Goal: Check status: Check status

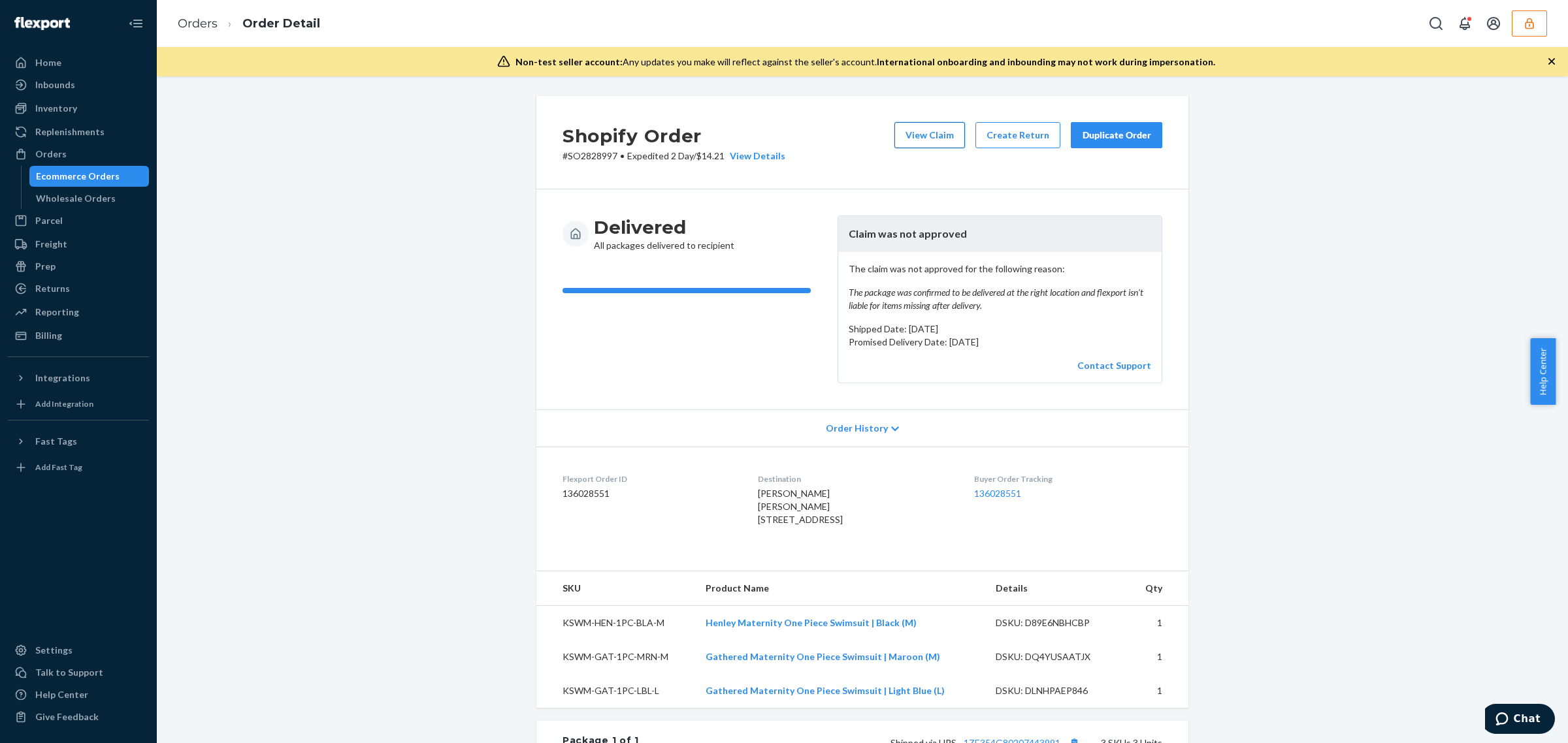
click at [927, 141] on button "View Claim" at bounding box center [930, 135] width 71 height 26
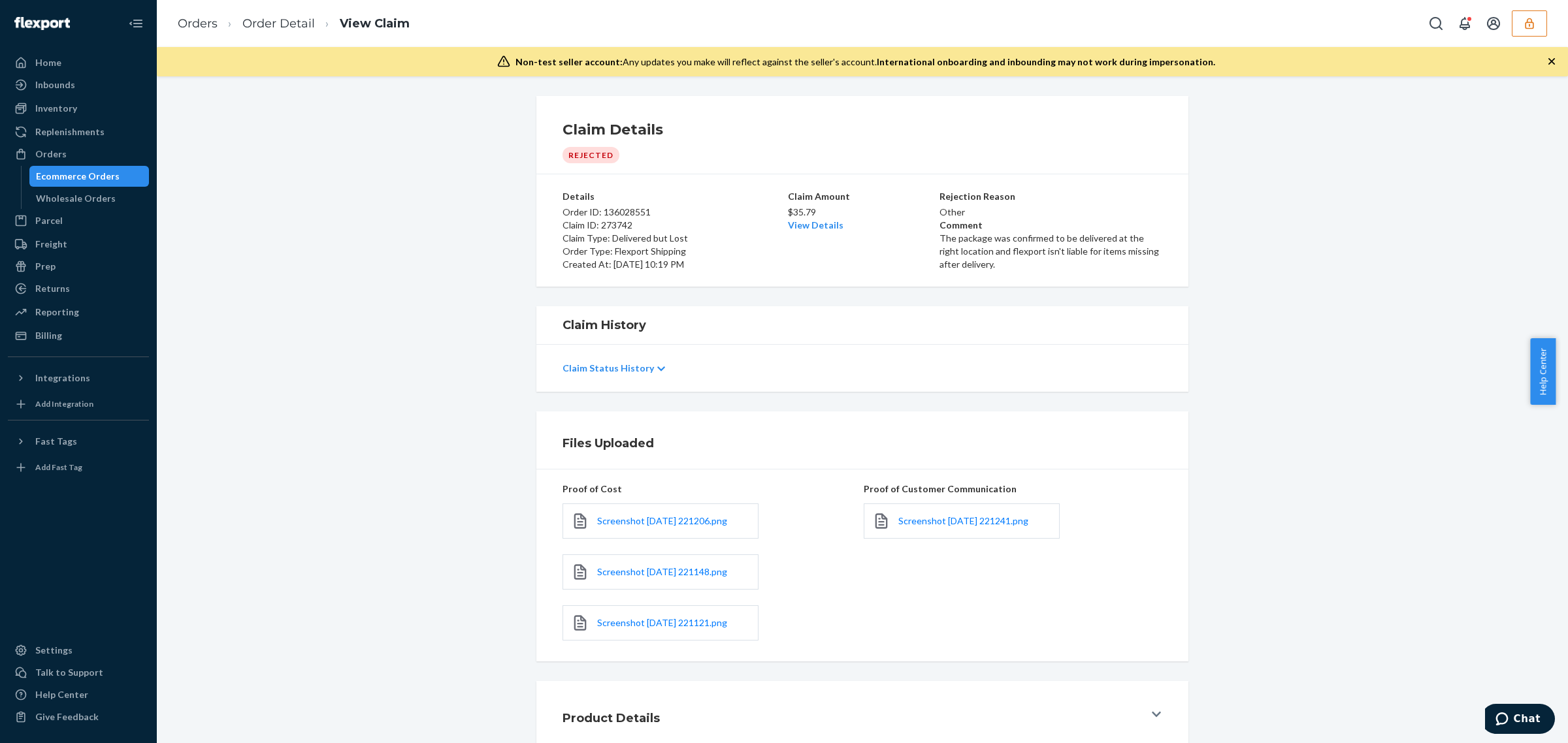
click at [621, 375] on div "Claim Status History" at bounding box center [862, 368] width 599 height 36
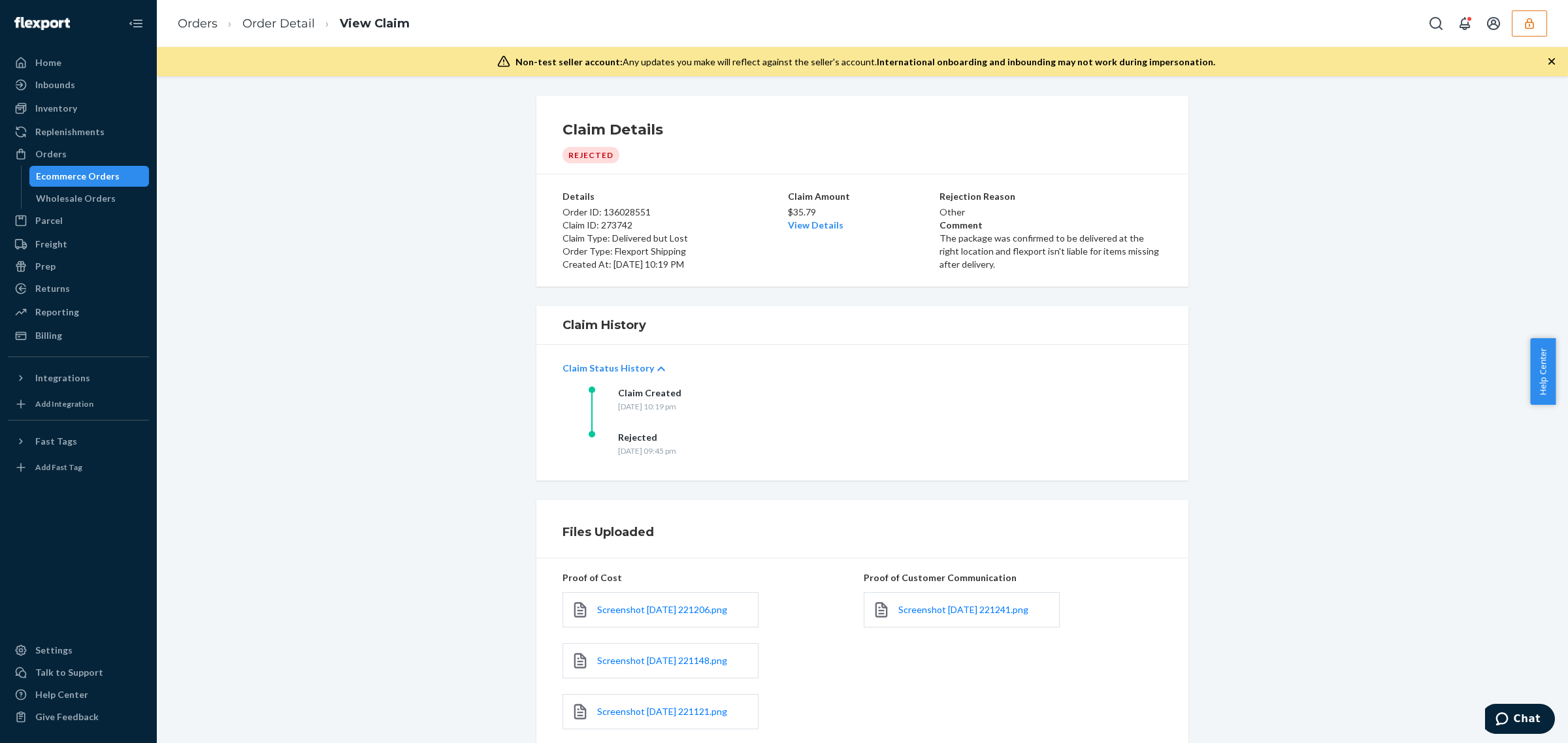
click at [324, 602] on div "Files Uploaded Proof of Cost Screenshot 2025-09-23 221206.png Screenshot 2025-0…" at bounding box center [862, 625] width 1391 height 251
click at [263, 26] on link "Order Detail" at bounding box center [278, 23] width 72 height 15
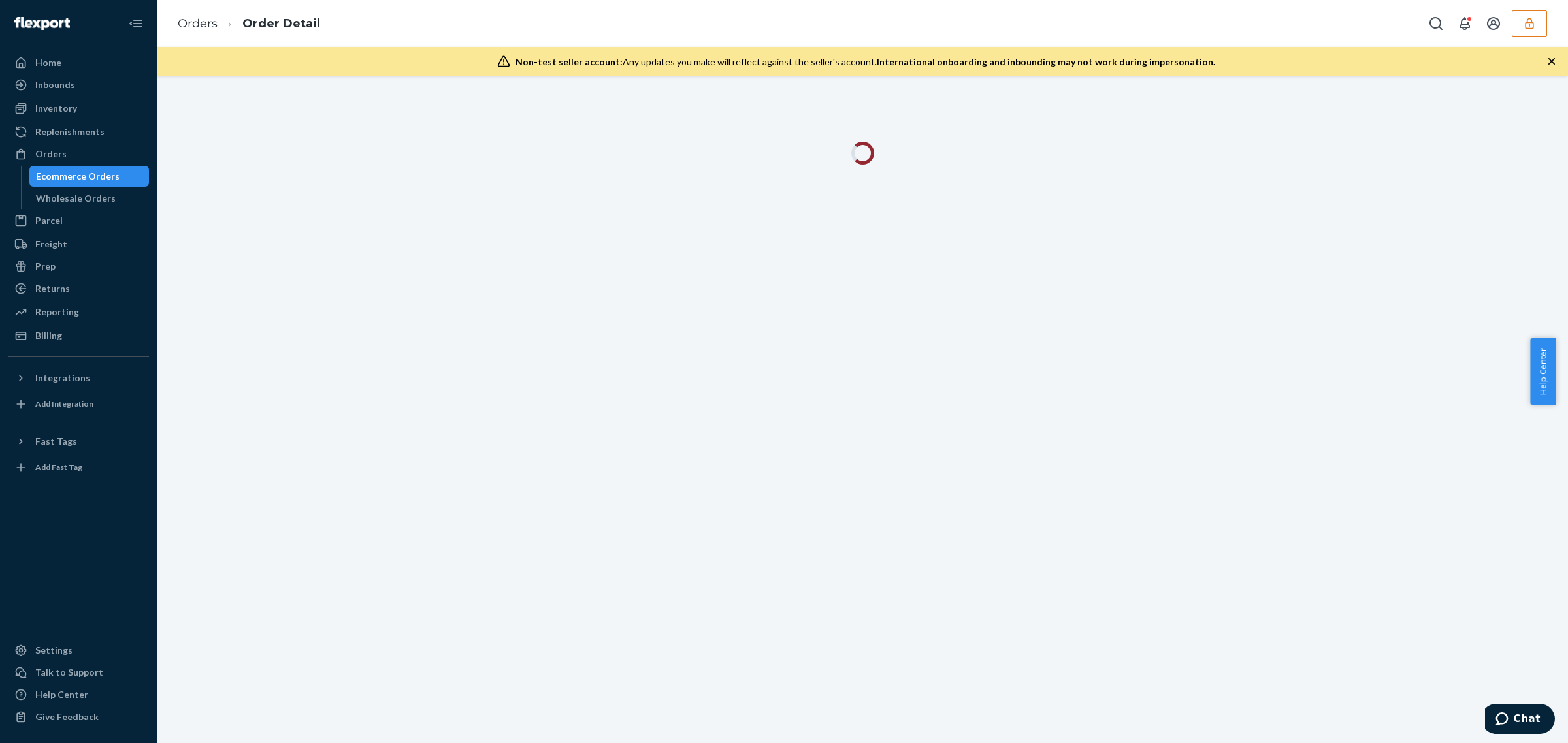
click at [1530, 34] on button "button" at bounding box center [1529, 23] width 35 height 26
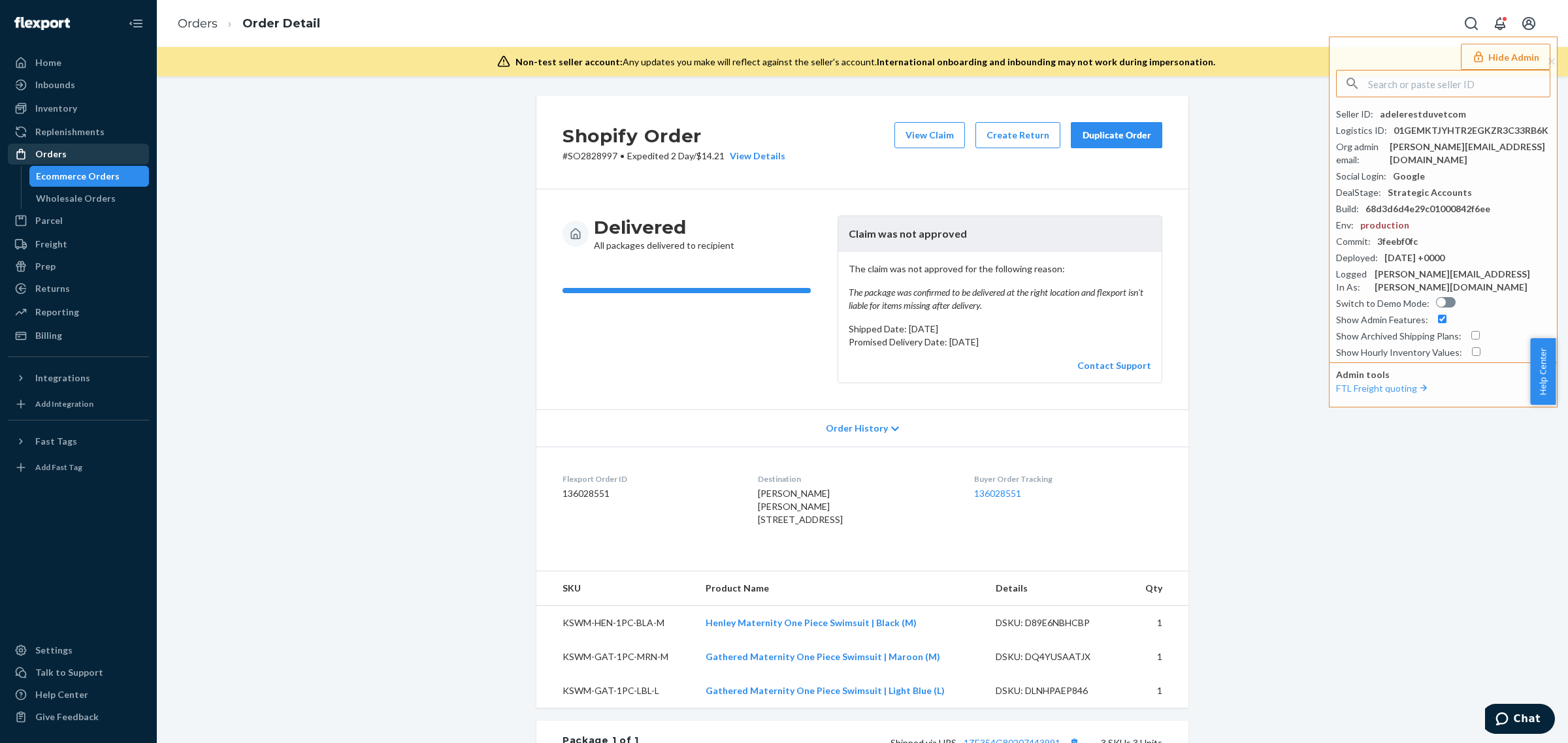
click at [46, 146] on div "Orders" at bounding box center [78, 153] width 139 height 18
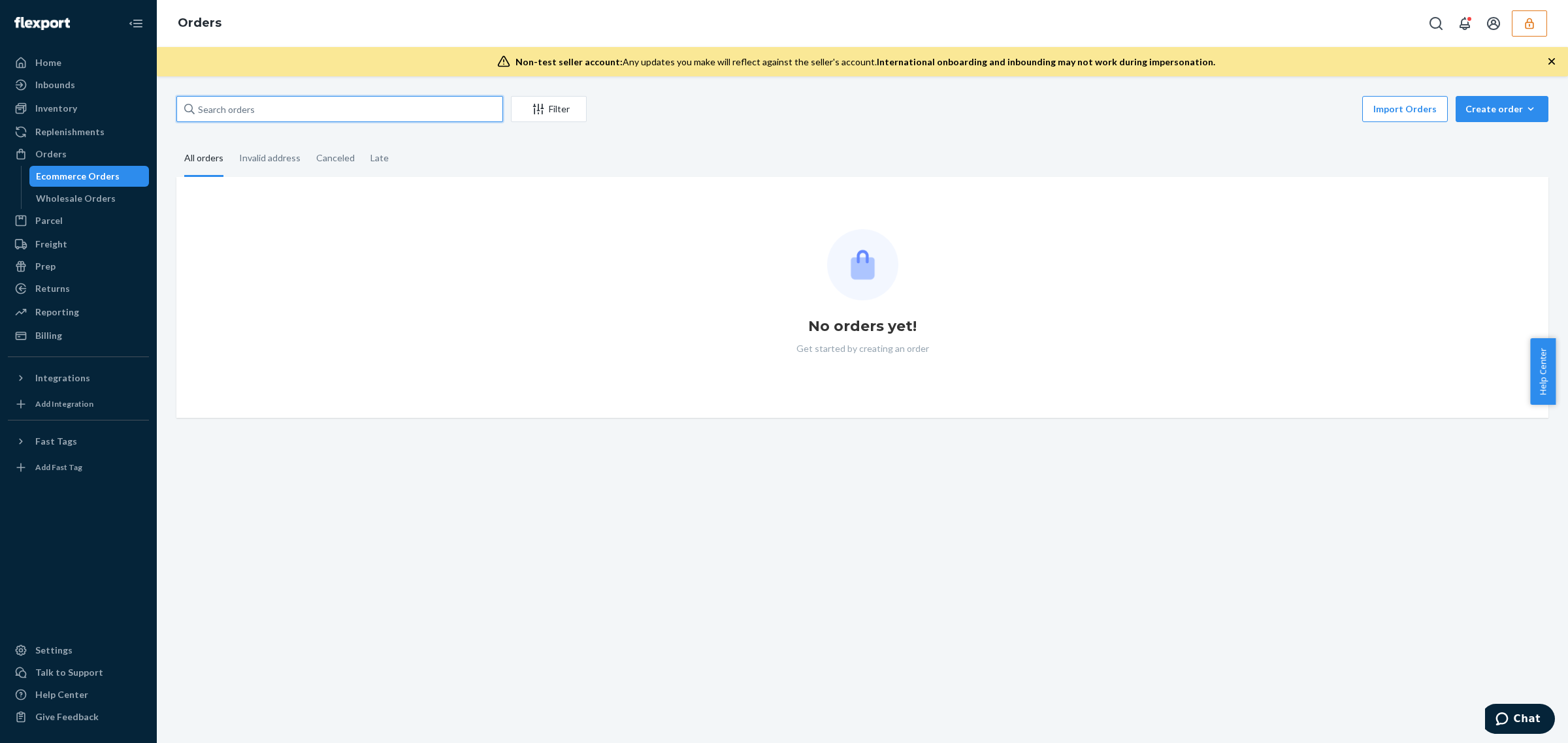
drag, startPoint x: 88, startPoint y: 139, endPoint x: 310, endPoint y: 102, distance: 225.1
click at [310, 102] on input "text" at bounding box center [339, 109] width 326 height 26
paste input "134556438"
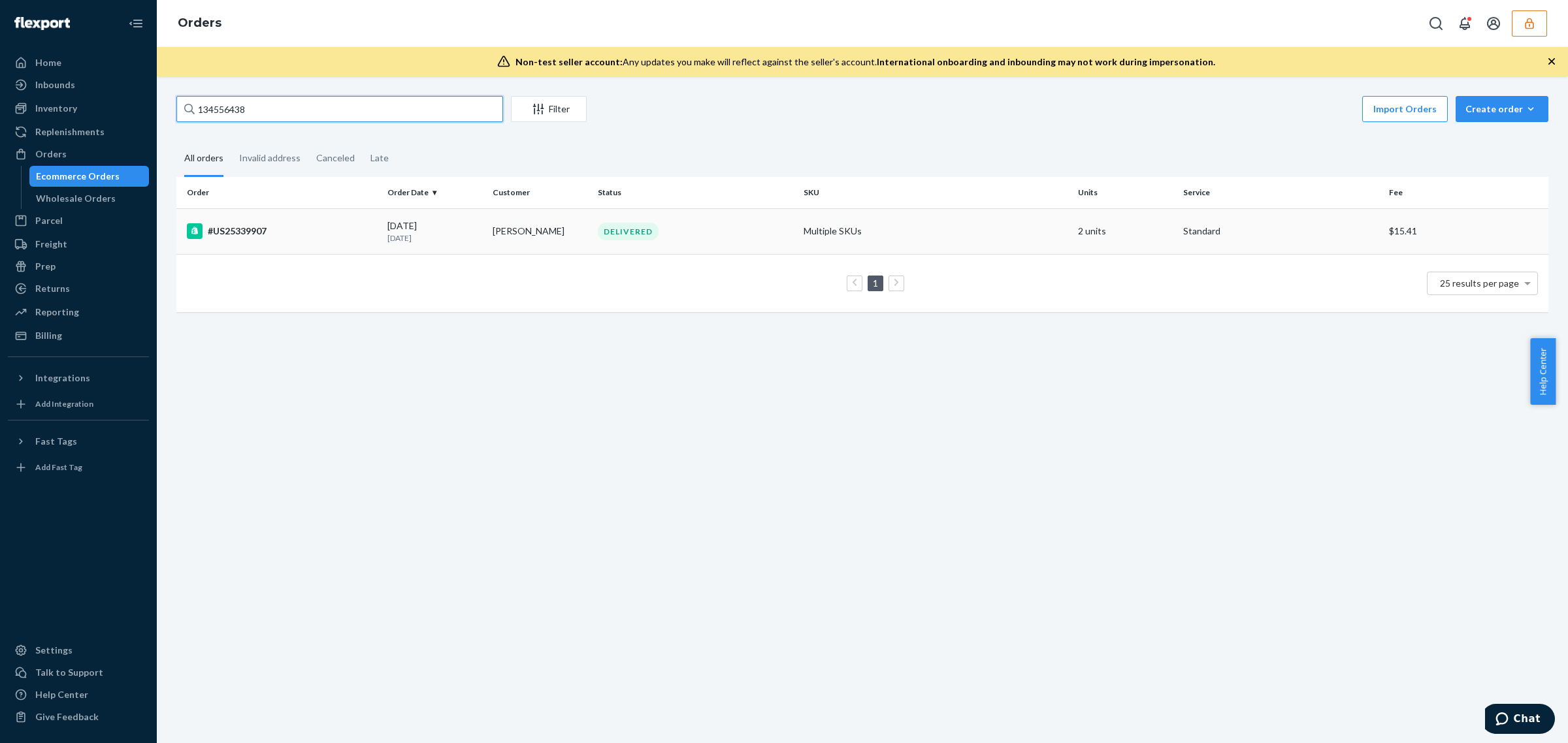
type input "134556438"
click at [296, 229] on div "#US25339907" at bounding box center [282, 231] width 190 height 15
